Goal: Information Seeking & Learning: Learn about a topic

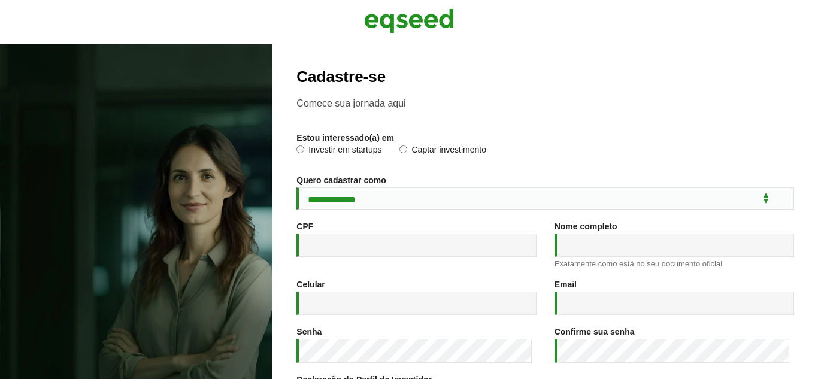
scroll to position [230, 0]
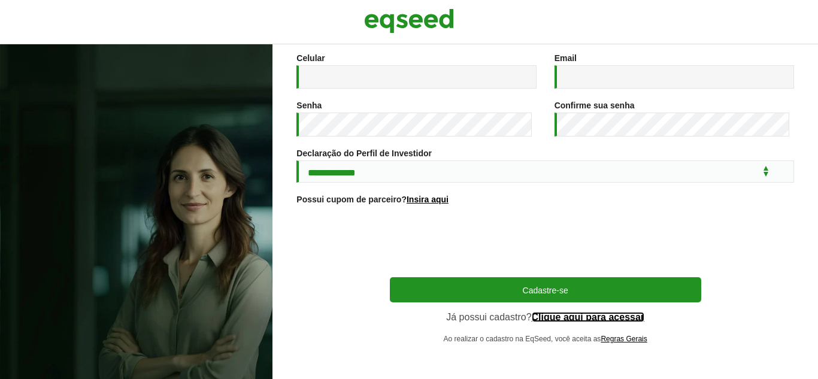
click at [568, 317] on link "Clique aqui para acessar" at bounding box center [588, 318] width 113 height 10
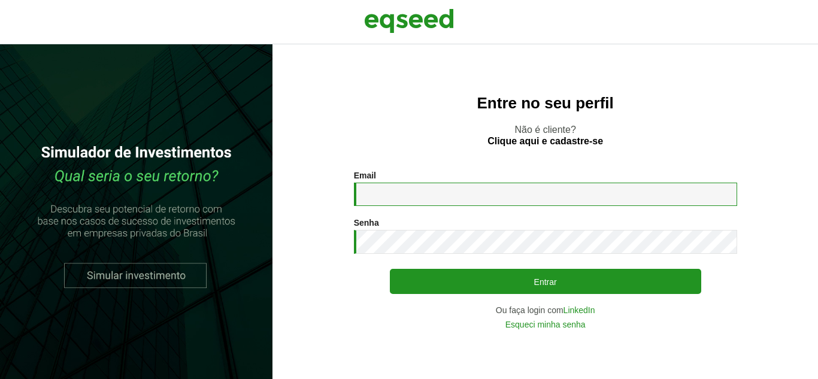
click at [447, 199] on input "Email *" at bounding box center [545, 194] width 383 height 23
click at [544, 193] on input "**********" at bounding box center [545, 194] width 383 height 23
drag, startPoint x: 365, startPoint y: 193, endPoint x: 733, endPoint y: 199, distance: 367.8
click at [719, 197] on input "**********" at bounding box center [545, 194] width 383 height 23
type input "**********"
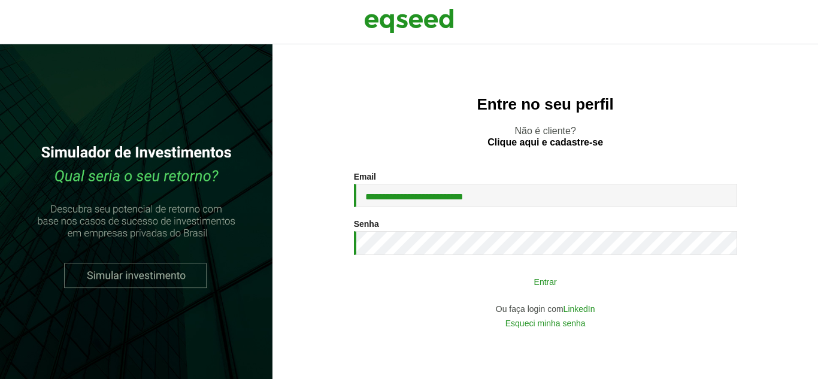
click at [568, 276] on button "Entrar" at bounding box center [545, 281] width 311 height 23
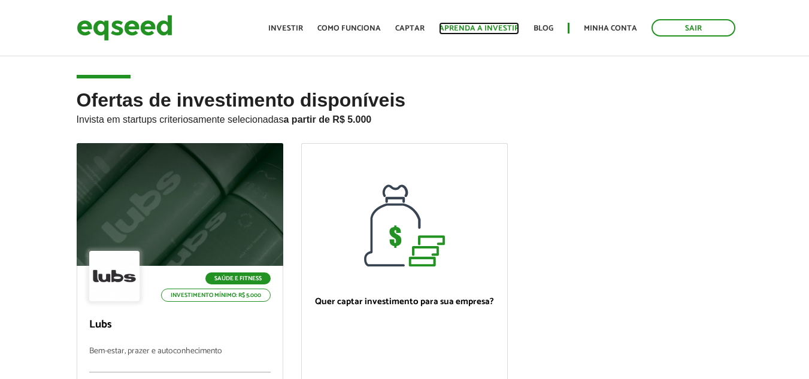
click at [488, 25] on link "Aprenda a investir" at bounding box center [479, 29] width 80 height 8
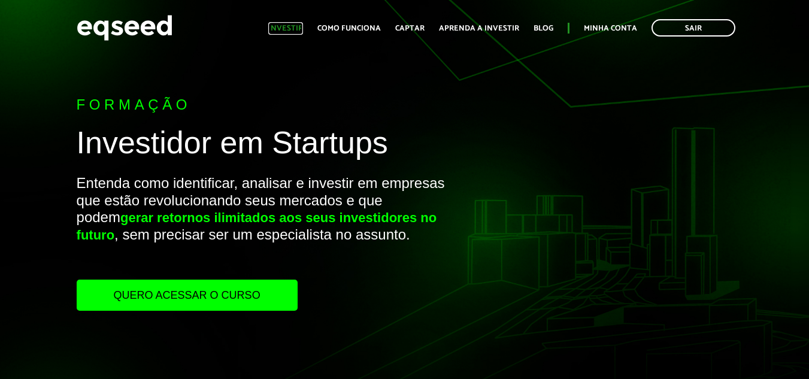
click at [294, 26] on link "Investir" at bounding box center [285, 29] width 35 height 8
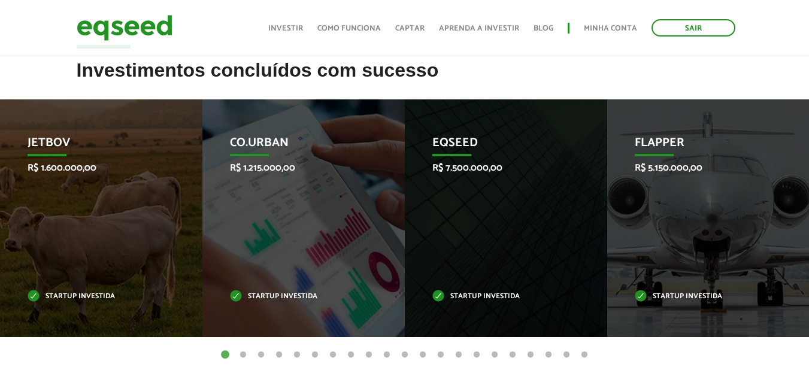
scroll to position [494, 0]
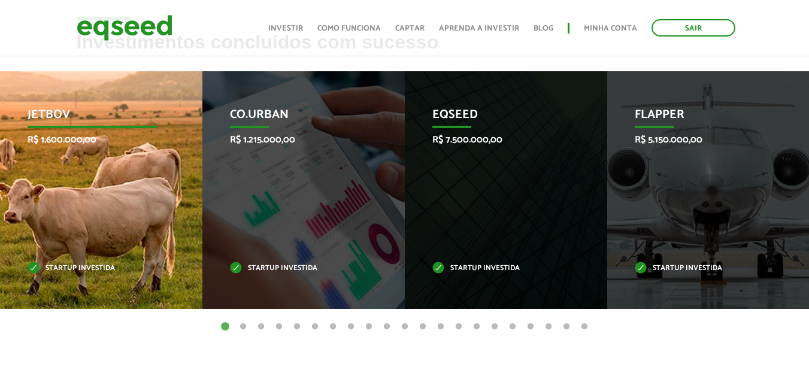
click at [104, 155] on div "JetBov R$ 1.600.000,00 Startup investida" at bounding box center [92, 190] width 184 height 238
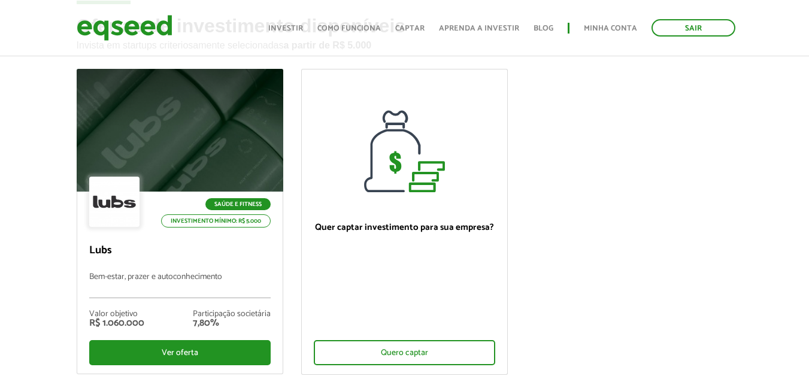
scroll to position [84, 0]
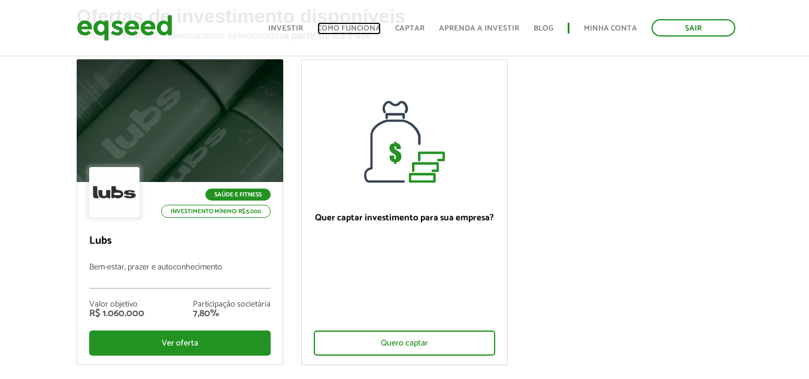
click at [366, 25] on link "Como funciona" at bounding box center [348, 29] width 63 height 8
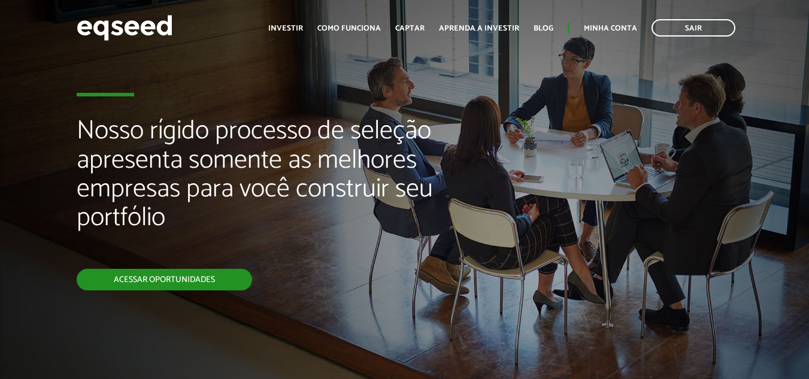
click at [201, 278] on link "Acessar oportunidades" at bounding box center [165, 280] width 176 height 22
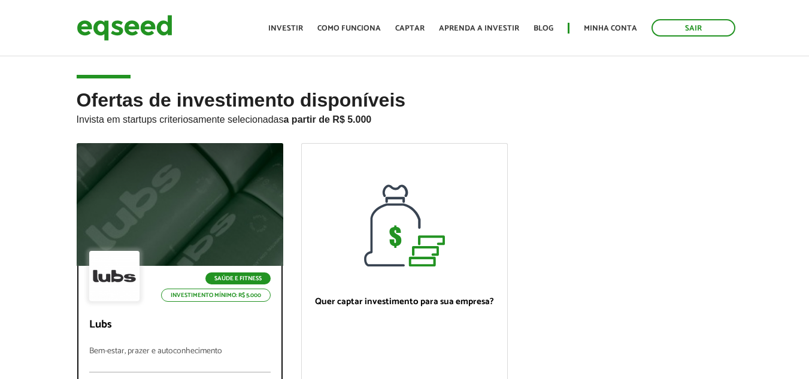
click at [212, 240] on div at bounding box center [180, 204] width 248 height 147
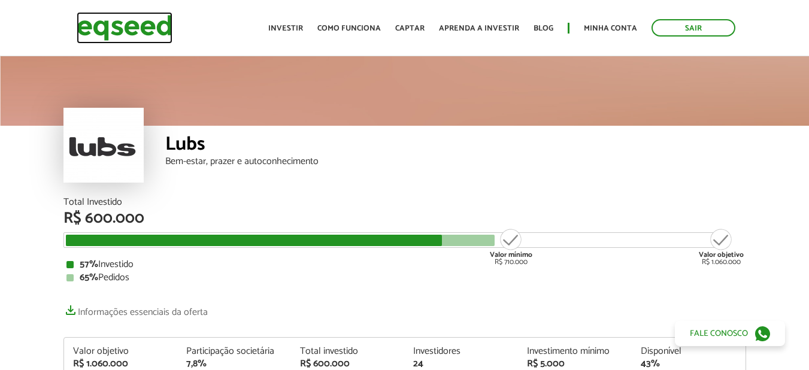
click at [147, 24] on img at bounding box center [125, 28] width 96 height 32
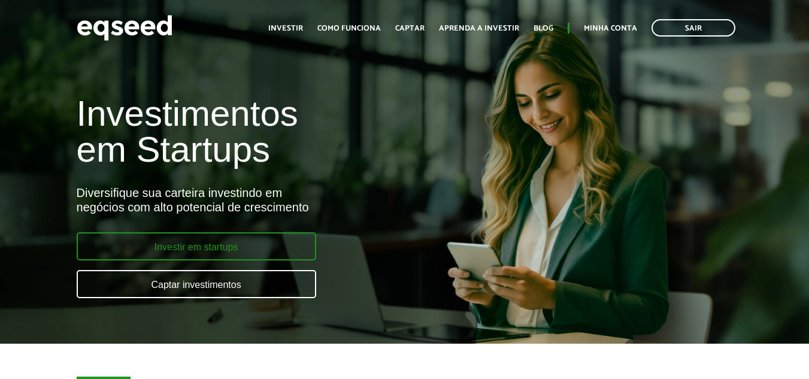
click at [248, 241] on link "Investir em startups" at bounding box center [197, 246] width 240 height 28
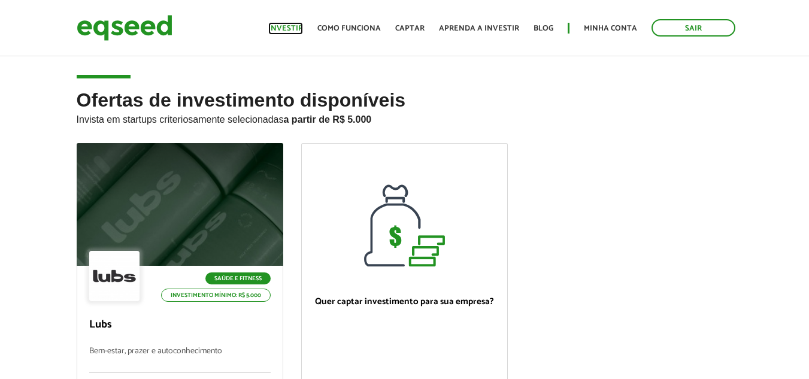
click at [294, 25] on link "Investir" at bounding box center [285, 29] width 35 height 8
click at [297, 25] on link "Investir" at bounding box center [285, 29] width 35 height 8
click at [334, 25] on link "Como funciona" at bounding box center [348, 29] width 63 height 8
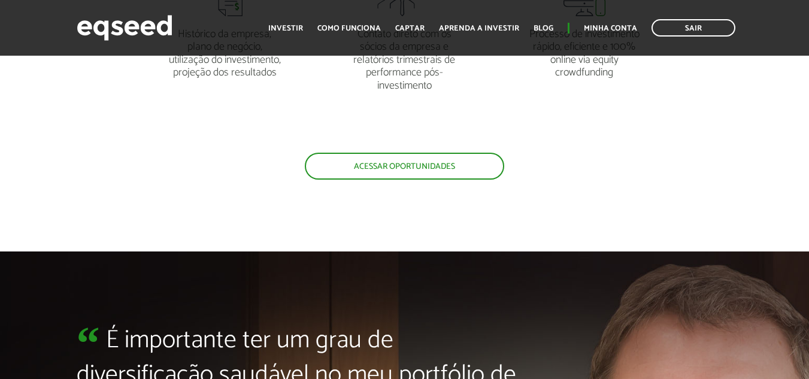
scroll to position [2452, 0]
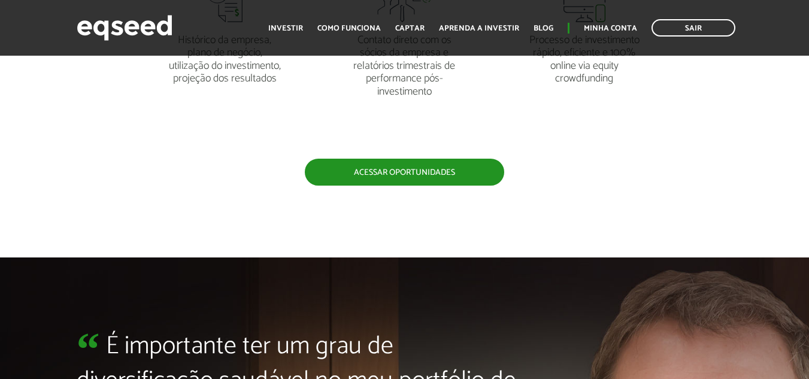
click at [436, 170] on link "Acessar oportunidades" at bounding box center [404, 172] width 199 height 27
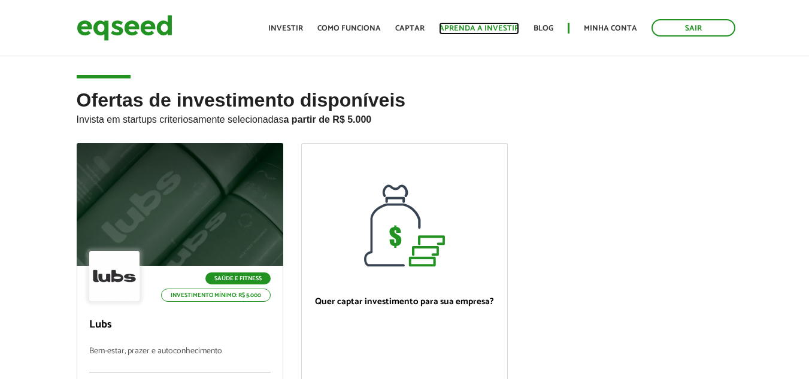
click at [506, 29] on link "Aprenda a investir" at bounding box center [479, 29] width 80 height 8
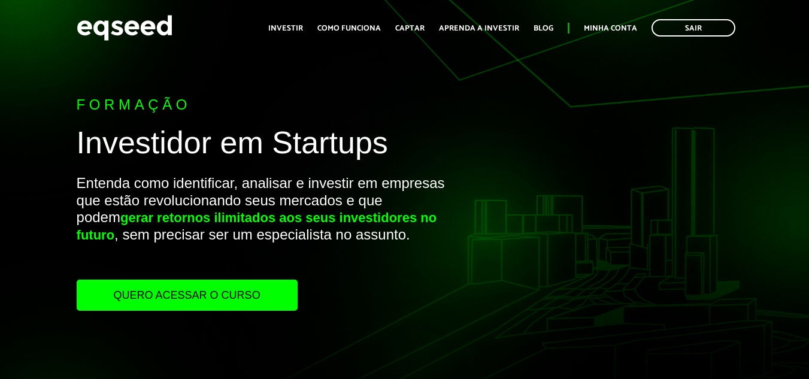
click at [606, 20] on ul "Início Investir Como funciona Captar Aprenda a investir Blog Minha conta Sair" at bounding box center [501, 27] width 479 height 17
click at [604, 32] on link "Minha conta" at bounding box center [610, 29] width 53 height 8
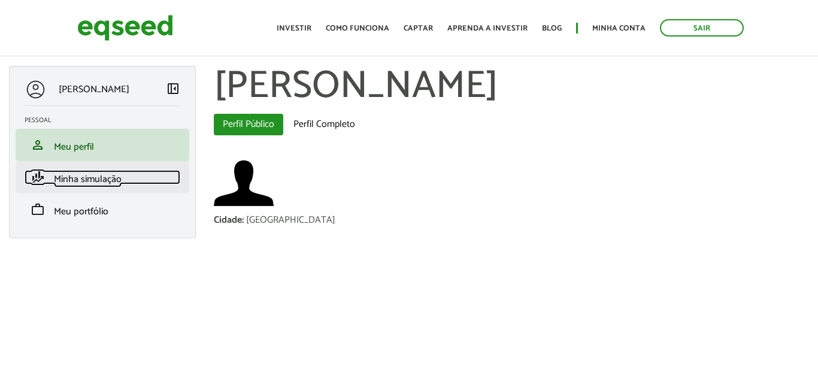
click at [94, 183] on span "Minha simulação" at bounding box center [88, 179] width 68 height 16
